Goal: Task Accomplishment & Management: Use online tool/utility

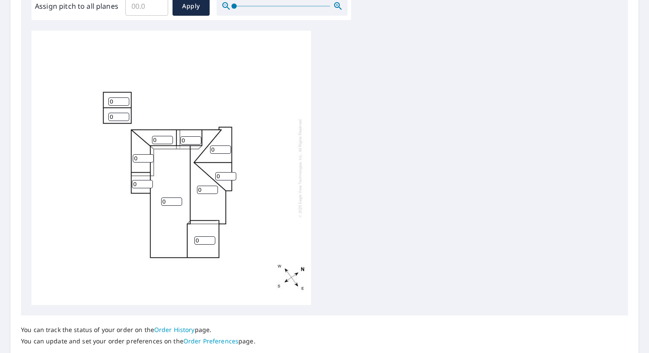
scroll to position [277, 0]
click at [178, 198] on input "1" at bounding box center [171, 201] width 21 height 8
click at [178, 198] on input "2" at bounding box center [171, 201] width 21 height 8
click at [178, 198] on input "3" at bounding box center [171, 201] width 21 height 8
type input "4"
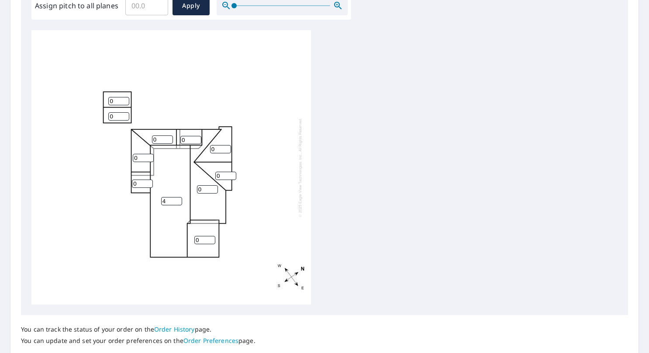
click at [178, 198] on input "4" at bounding box center [171, 201] width 21 height 8
click at [213, 187] on input "1" at bounding box center [207, 189] width 21 height 8
click at [213, 187] on input "2" at bounding box center [207, 189] width 21 height 8
click at [213, 187] on input "3" at bounding box center [207, 189] width 21 height 8
type input "4"
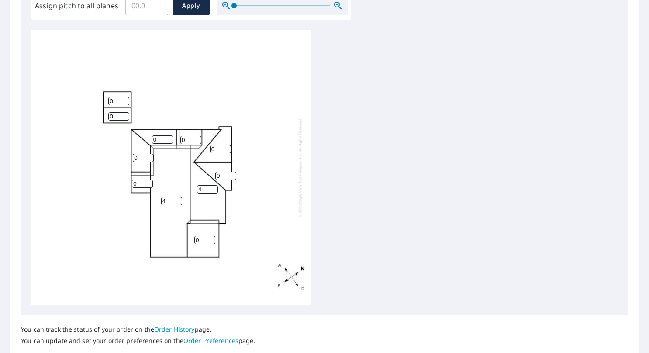
click at [213, 187] on input "4" at bounding box center [207, 189] width 21 height 8
click at [233, 174] on input "1" at bounding box center [225, 176] width 21 height 8
click at [233, 174] on input "2" at bounding box center [225, 176] width 21 height 8
click at [233, 174] on input "3" at bounding box center [225, 176] width 21 height 8
type input "4"
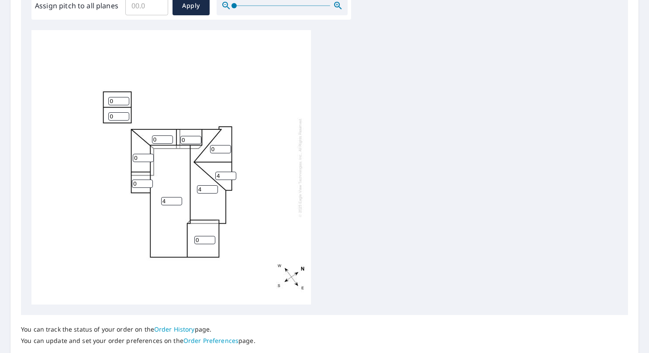
click at [233, 174] on input "4" at bounding box center [225, 176] width 21 height 8
click at [226, 147] on input "1" at bounding box center [220, 149] width 21 height 8
click at [226, 147] on input "2" at bounding box center [220, 149] width 21 height 8
click at [226, 147] on input "3" at bounding box center [220, 149] width 21 height 8
click at [226, 147] on input "4" at bounding box center [220, 149] width 21 height 8
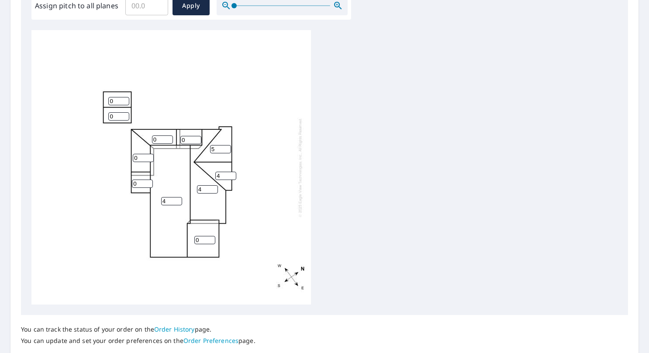
type input "5"
click at [227, 146] on input "5" at bounding box center [220, 149] width 21 height 8
type input "5"
click at [230, 172] on input "5" at bounding box center [225, 176] width 21 height 8
type input "1"
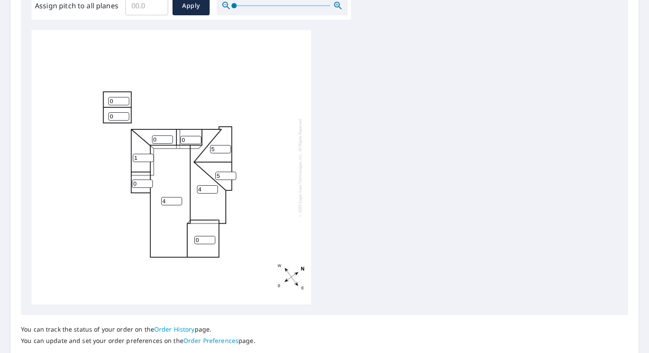
click at [148, 155] on input "1" at bounding box center [143, 158] width 21 height 8
type input "1"
click at [169, 137] on input "1" at bounding box center [162, 139] width 21 height 8
click at [125, 98] on input "1" at bounding box center [118, 101] width 21 height 8
click at [125, 98] on input "2" at bounding box center [118, 101] width 21 height 8
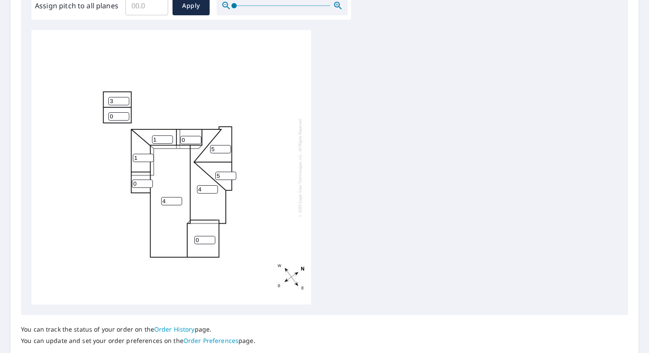
type input "3"
click at [125, 98] on input "3" at bounding box center [118, 101] width 21 height 8
click at [125, 111] on div "4 4 0 5 1 1 5 0 0 3 0" at bounding box center [170, 167] width 279 height 274
click at [126, 115] on input "1" at bounding box center [118, 116] width 21 height 8
click at [126, 114] on input "2" at bounding box center [118, 116] width 21 height 8
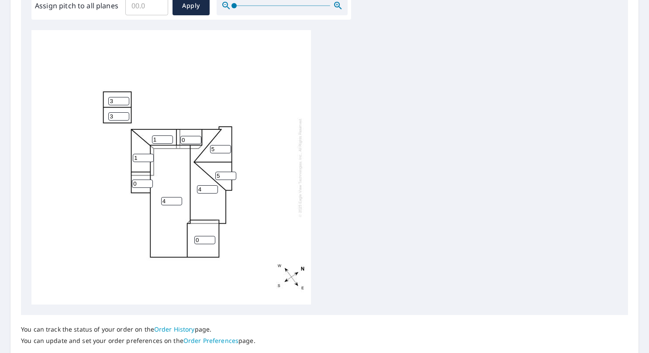
type input "3"
click at [126, 114] on input "3" at bounding box center [118, 116] width 21 height 8
type input "1"
click at [198, 138] on input "1" at bounding box center [190, 140] width 21 height 8
click at [148, 181] on input "1" at bounding box center [142, 183] width 21 height 8
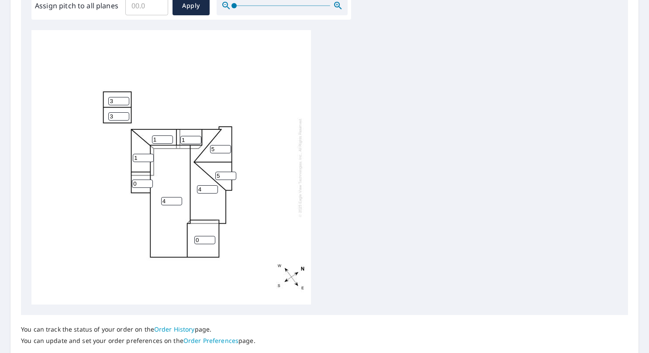
type input "0"
click at [148, 184] on input "0" at bounding box center [142, 183] width 21 height 8
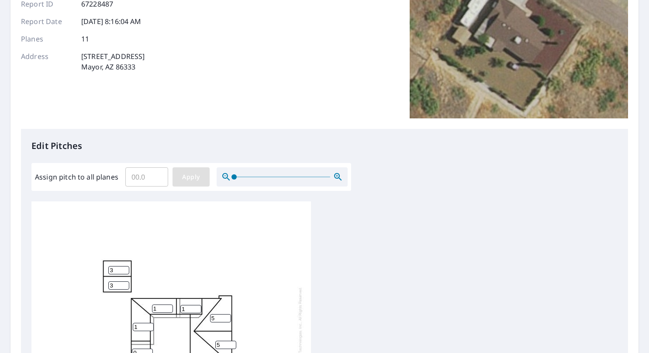
scroll to position [105, 0]
click at [189, 175] on span "Apply" at bounding box center [190, 177] width 23 height 11
click at [192, 175] on span "Apply" at bounding box center [190, 177] width 23 height 11
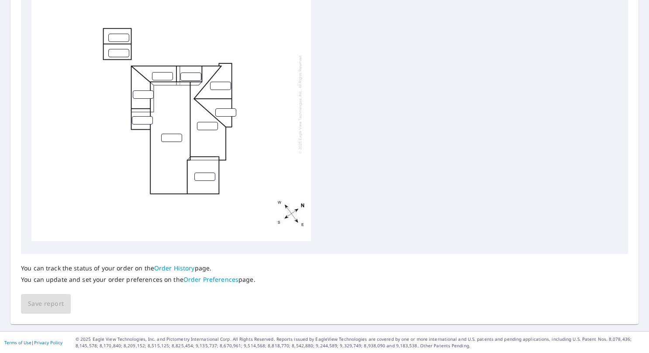
scroll to position [0, 0]
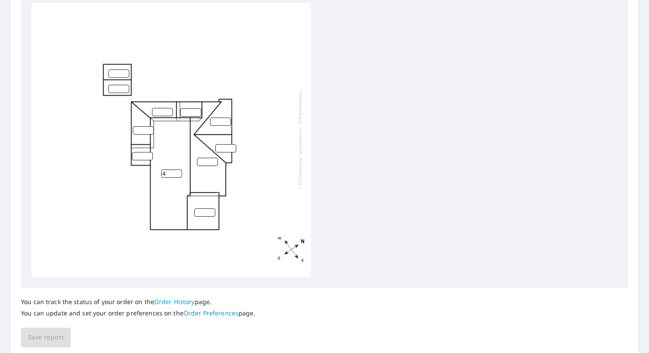
click at [175, 169] on input "4" at bounding box center [171, 173] width 21 height 8
click at [178, 175] on input "7" at bounding box center [171, 175] width 21 height 8
click at [177, 178] on input "6" at bounding box center [171, 175] width 21 height 8
click at [179, 176] on input "5" at bounding box center [171, 175] width 21 height 8
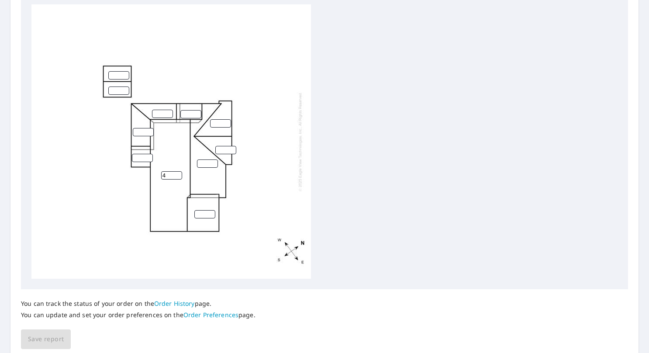
type input "4"
click at [179, 176] on input "4" at bounding box center [171, 175] width 21 height 8
click at [213, 164] on input "0" at bounding box center [207, 163] width 21 height 8
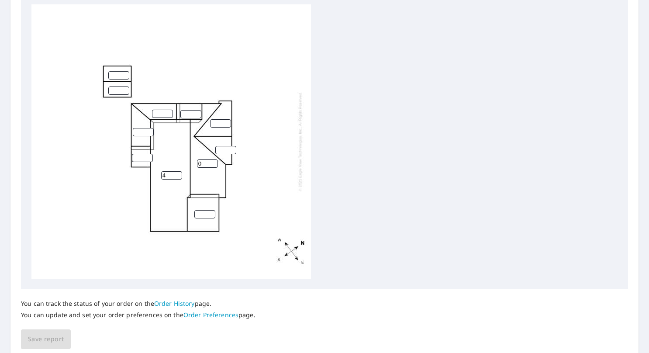
click at [213, 164] on input "0" at bounding box center [207, 163] width 21 height 8
click at [216, 156] on div "4 0" at bounding box center [170, 141] width 279 height 274
click at [212, 163] on input "1" at bounding box center [207, 163] width 21 height 8
click at [213, 162] on input "2" at bounding box center [207, 163] width 21 height 8
click at [213, 162] on input "3" at bounding box center [207, 163] width 21 height 8
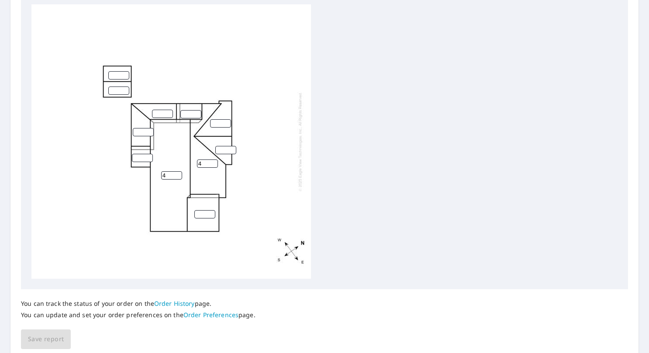
type input "4"
click at [213, 162] on input "4" at bounding box center [207, 163] width 21 height 8
click at [227, 117] on div "4 4" at bounding box center [170, 141] width 279 height 274
click at [226, 120] on input "1" at bounding box center [220, 123] width 21 height 8
click at [226, 120] on input "2" at bounding box center [220, 123] width 21 height 8
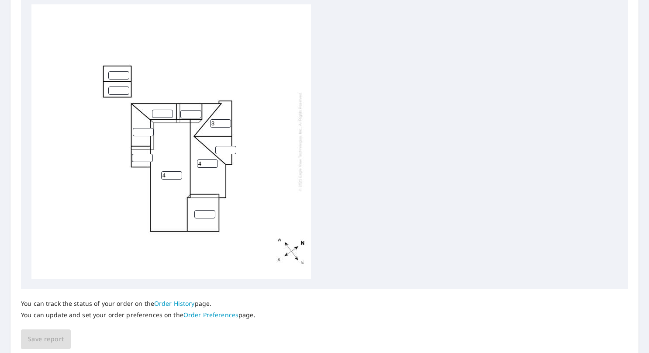
click at [226, 120] on input "3" at bounding box center [220, 123] width 21 height 8
click at [226, 120] on input "4" at bounding box center [220, 123] width 21 height 8
click at [226, 118] on div "4 4 4" at bounding box center [170, 141] width 279 height 274
type input "3"
click at [225, 124] on input "3" at bounding box center [220, 123] width 21 height 8
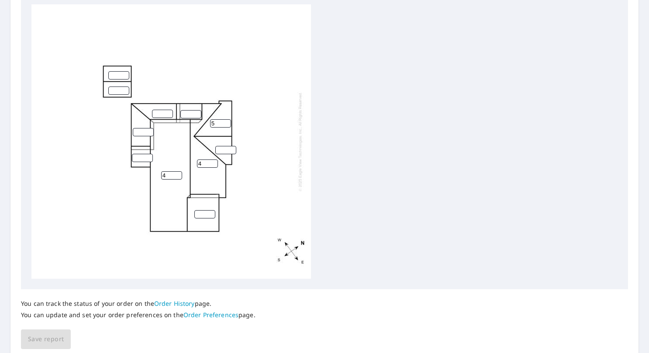
type input "5"
type input "1"
click at [229, 149] on input "1" at bounding box center [225, 150] width 21 height 8
type input "5"
click at [204, 213] on input "number" at bounding box center [204, 214] width 21 height 8
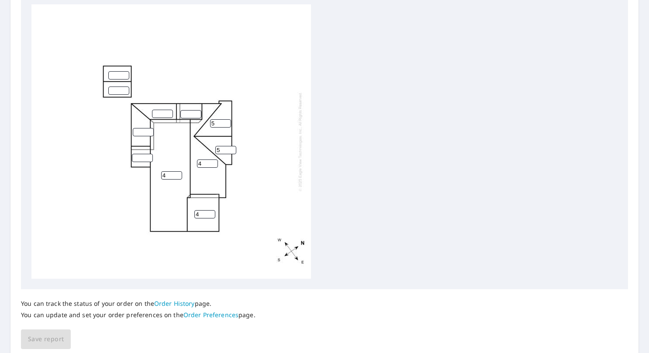
type input "4"
click at [132, 134] on div "4 4 4 5 5" at bounding box center [170, 141] width 279 height 274
click at [137, 131] on input "number" at bounding box center [143, 132] width 21 height 8
type input "1"
click at [164, 112] on input "number" at bounding box center [162, 114] width 21 height 8
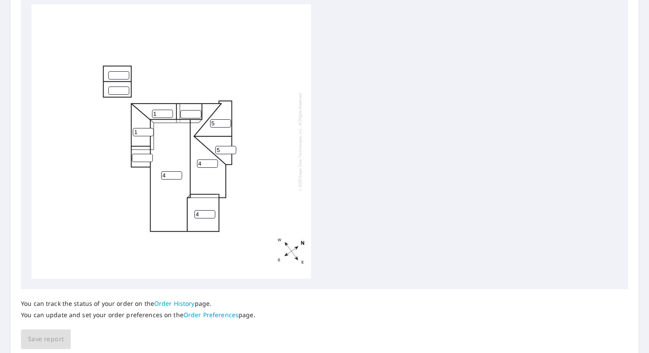
type input "1"
click at [186, 114] on input "number" at bounding box center [190, 114] width 21 height 8
type input "1"
click at [118, 73] on input "number" at bounding box center [118, 75] width 21 height 8
type input "3"
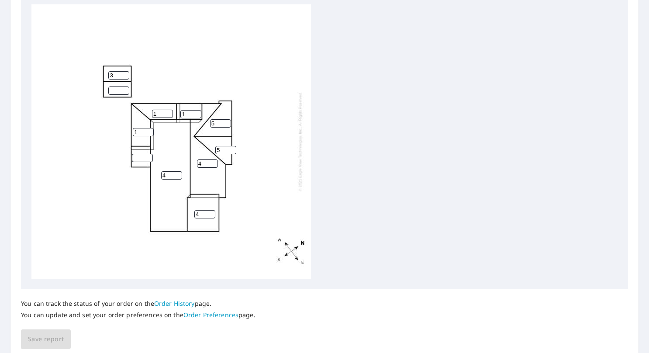
click at [115, 89] on input "number" at bounding box center [118, 90] width 21 height 8
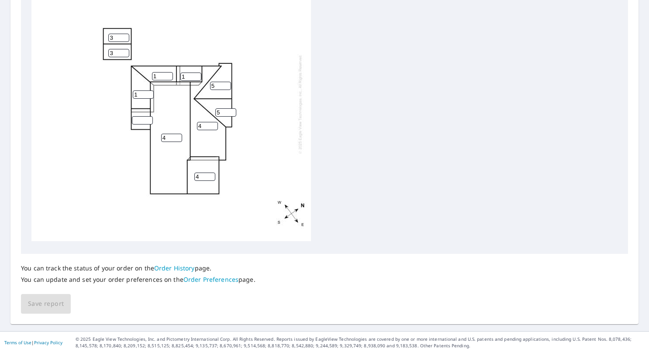
scroll to position [9, 0]
type input "3"
click at [44, 295] on div "You can track the status of your order on the Order History page. You can updat…" at bounding box center [324, 284] width 607 height 60
click at [47, 306] on div "You can track the status of your order on the Order History page. You can updat…" at bounding box center [324, 284] width 607 height 60
click at [247, 189] on div "4 4 4 5 1 1 5 1 3 3" at bounding box center [170, 104] width 279 height 274
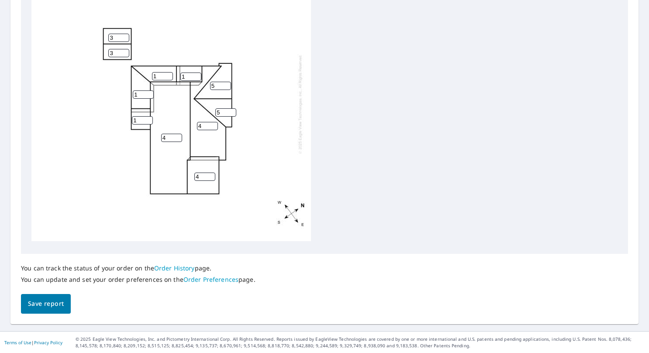
type input "1"
click at [148, 116] on input "1" at bounding box center [142, 120] width 21 height 8
type input "0"
click at [42, 303] on span "Save report" at bounding box center [46, 303] width 36 height 11
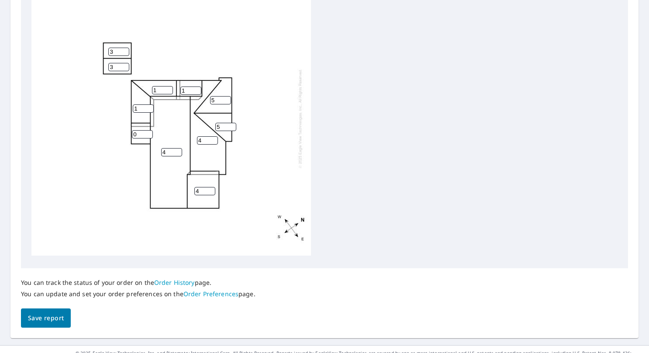
scroll to position [369, 0]
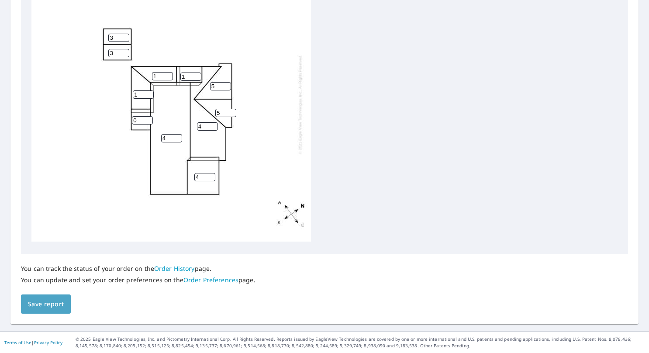
click at [42, 297] on button "Save report" at bounding box center [46, 304] width 50 height 20
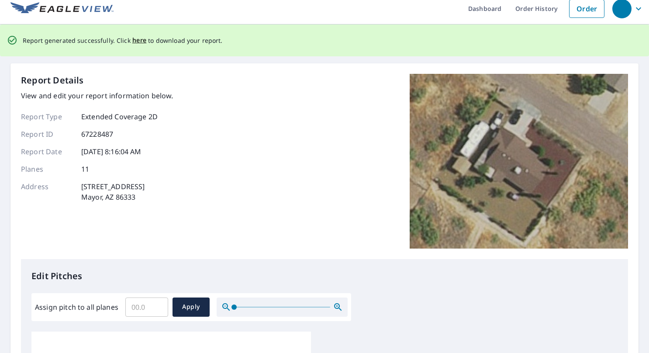
scroll to position [0, 0]
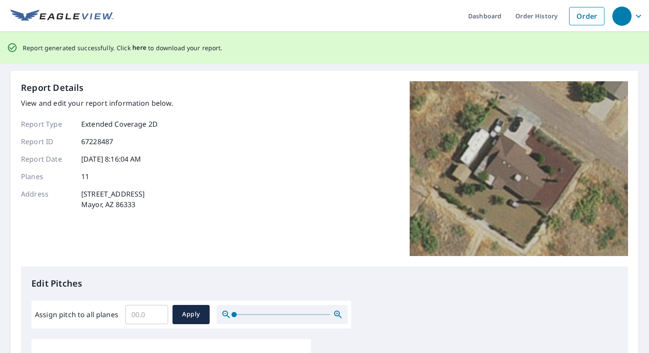
click at [135, 46] on span "here" at bounding box center [139, 47] width 14 height 11
